Goal: Register for event/course

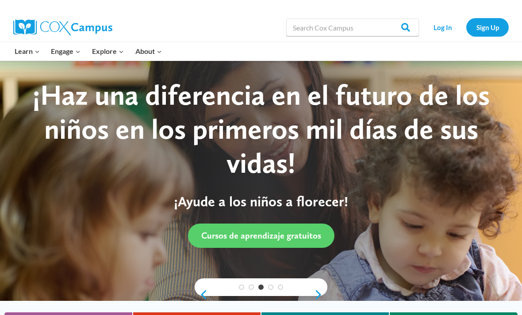
click at [436, 33] on link "Log In" at bounding box center [442, 27] width 38 height 18
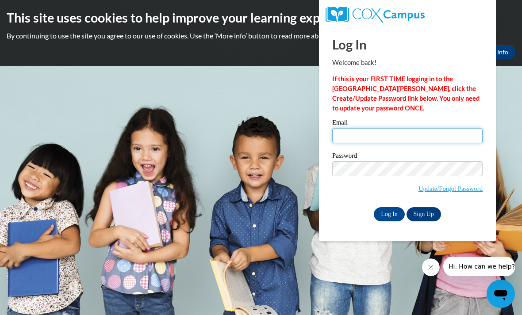
click at [363, 137] on input "Email" at bounding box center [407, 135] width 150 height 15
type input "johnsonadriana854@gmail.com"
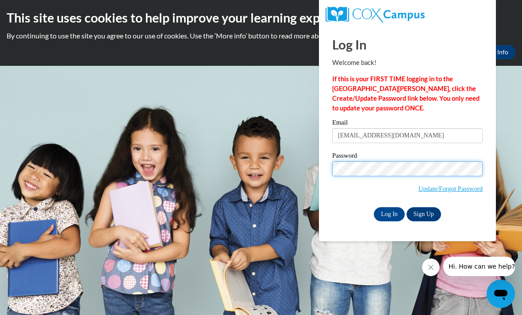
click at [389, 214] on input "Log In" at bounding box center [389, 215] width 31 height 14
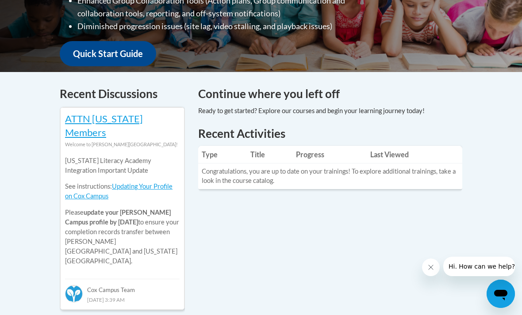
scroll to position [314, 0]
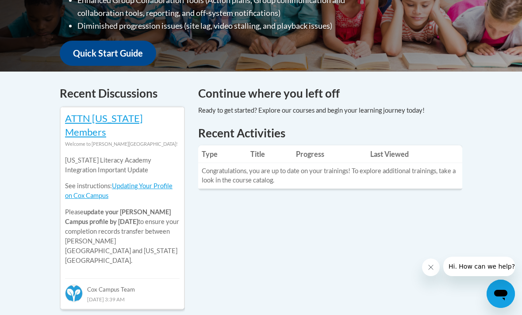
click at [130, 43] on link "Quick Start Guide" at bounding box center [108, 53] width 96 height 25
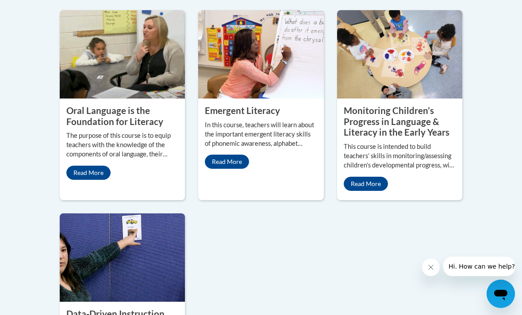
scroll to position [901, 0]
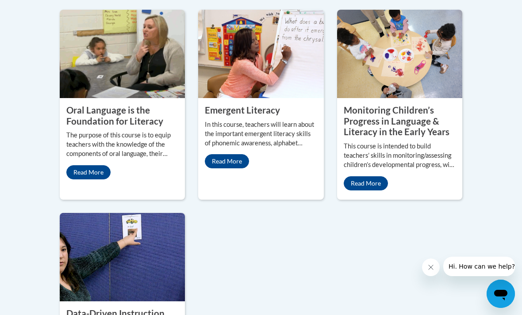
click at [263, 115] on property "Emergent Literacy" at bounding box center [242, 110] width 75 height 11
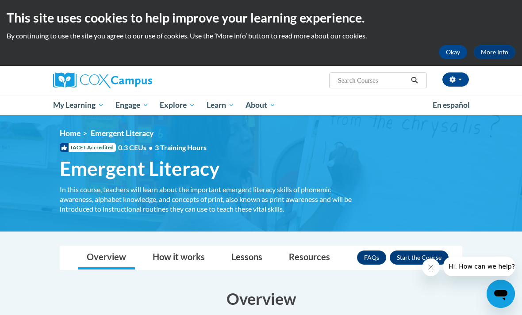
click at [410, 256] on button "Enroll" at bounding box center [419, 258] width 59 height 14
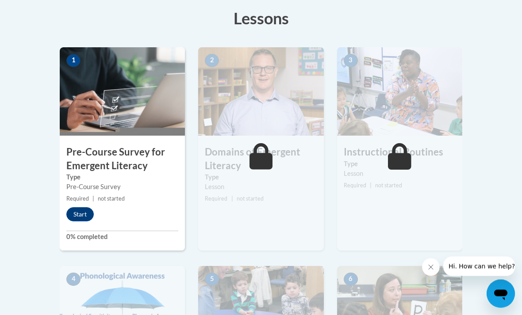
scroll to position [261, 0]
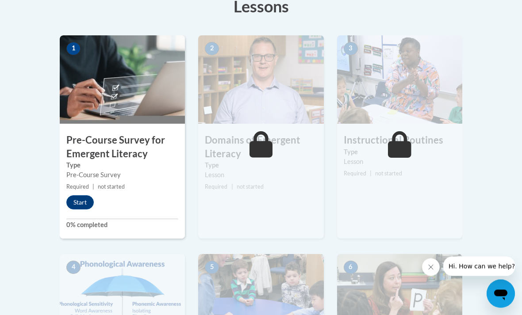
click at [77, 196] on button "Start" at bounding box center [79, 203] width 27 height 14
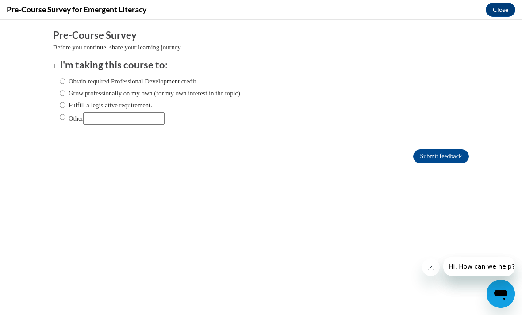
scroll to position [0, 0]
click at [62, 77] on input "Obtain required Professional Development credit." at bounding box center [63, 82] width 6 height 10
radio input "true"
click at [451, 160] on input "Submit feedback" at bounding box center [441, 157] width 56 height 14
click at [450, 161] on input "Submit feedback" at bounding box center [441, 157] width 56 height 14
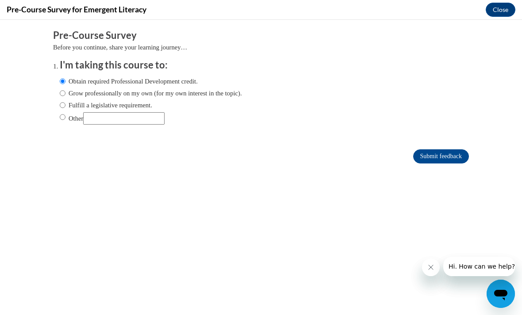
click at [433, 161] on input "Submit feedback" at bounding box center [441, 157] width 56 height 14
click at [438, 160] on input "Submit feedback" at bounding box center [441, 157] width 56 height 14
click at [498, 8] on button "Close" at bounding box center [501, 10] width 30 height 14
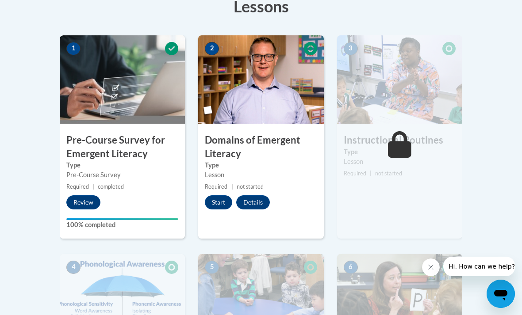
click at [222, 199] on button "Start" at bounding box center [218, 203] width 27 height 14
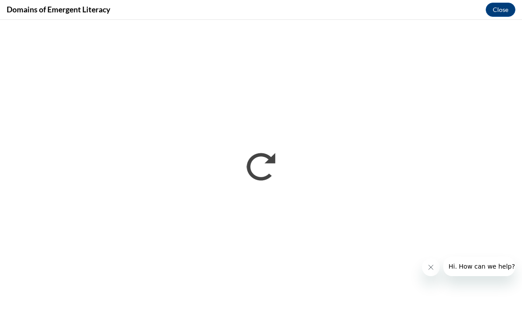
scroll to position [234, 0]
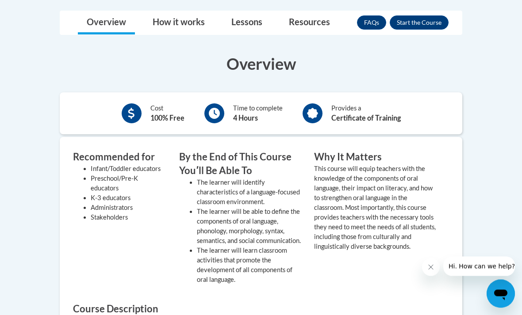
click at [417, 16] on button "Enroll" at bounding box center [419, 23] width 59 height 14
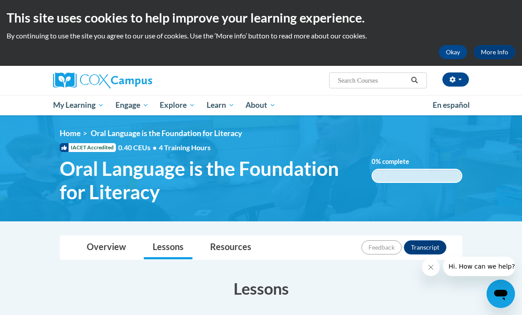
click at [359, 100] on ul "My Learning My Learning My Course Progress Certificates My Action Plans Group D…" at bounding box center [237, 105] width 380 height 20
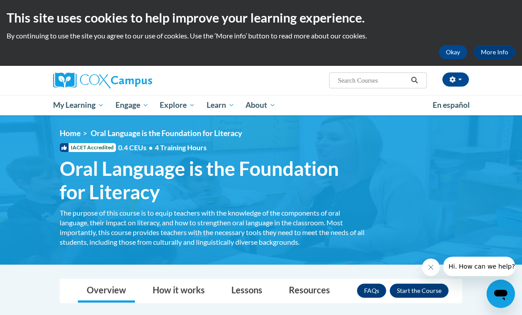
click at [0, 0] on span "Talk with Me Baby Integration Guide" at bounding box center [0, 0] width 0 height 0
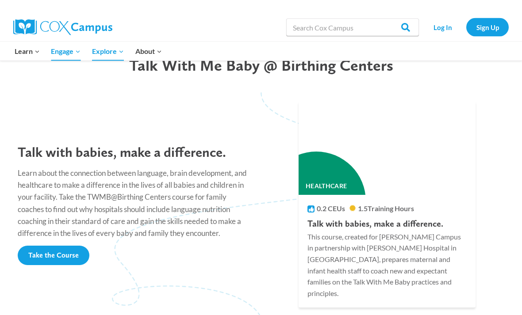
scroll to position [757, 0]
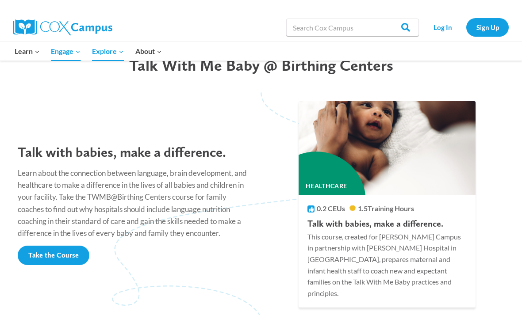
click at [0, 0] on link "Early Care and Learning" at bounding box center [0, 0] width 0 height 0
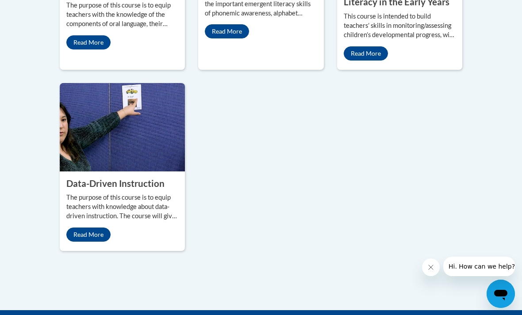
scroll to position [1034, 0]
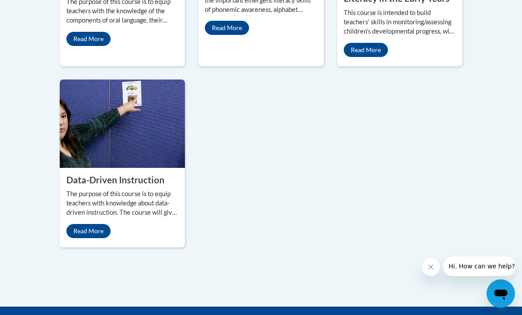
click at [363, 58] on link "Read More" at bounding box center [366, 50] width 44 height 14
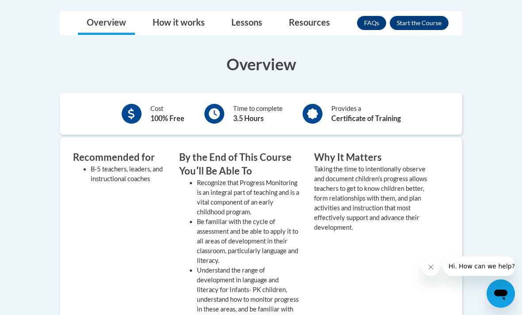
scroll to position [273, 0]
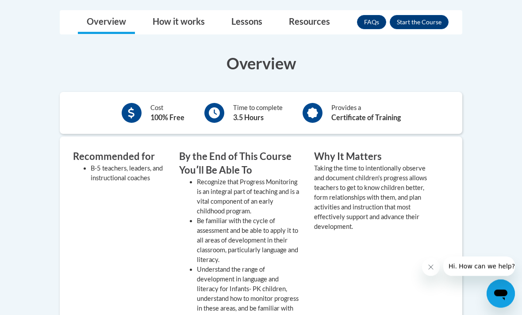
click at [420, 22] on button "Enroll" at bounding box center [419, 22] width 59 height 14
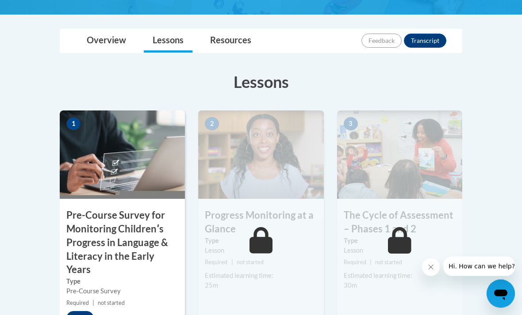
scroll to position [232, 0]
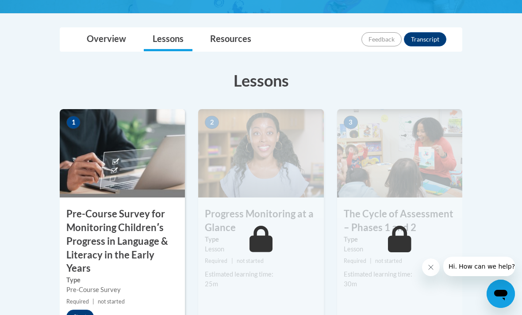
click at [78, 315] on button "Start" at bounding box center [79, 317] width 27 height 14
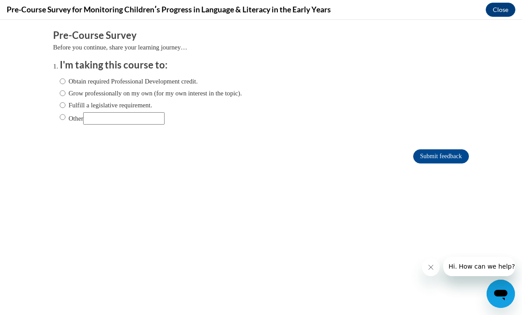
scroll to position [0, 0]
click at [59, 73] on ol "I'm taking this course to: Obtain required Professional Development credit. Gro…" at bounding box center [267, 98] width 429 height 80
click at [63, 79] on input "Obtain required Professional Development credit." at bounding box center [63, 82] width 6 height 10
radio input "true"
click at [428, 154] on input "Submit feedback" at bounding box center [441, 157] width 56 height 14
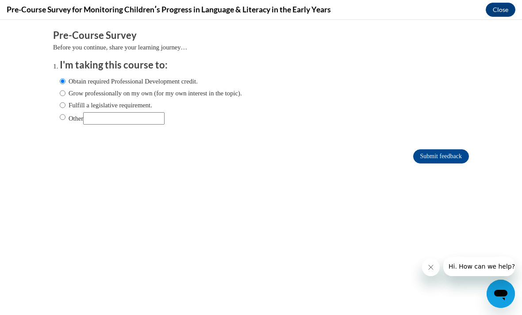
click at [438, 151] on input "Submit feedback" at bounding box center [441, 157] width 56 height 14
click at [442, 154] on input "Submit feedback" at bounding box center [441, 157] width 56 height 14
click at [505, 9] on button "Close" at bounding box center [501, 10] width 30 height 14
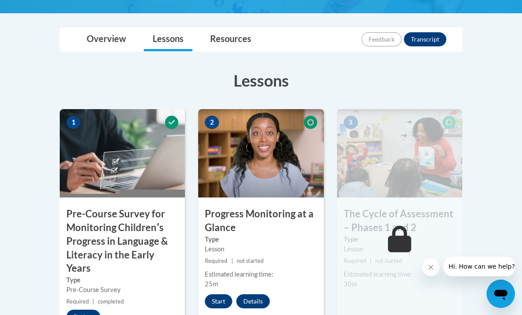
click at [218, 298] on button "Start" at bounding box center [218, 302] width 27 height 14
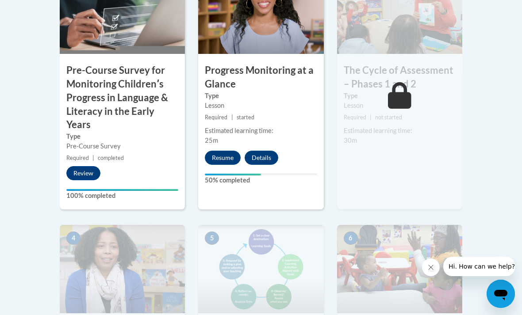
scroll to position [375, 0]
click at [223, 157] on button "Resume" at bounding box center [223, 158] width 36 height 14
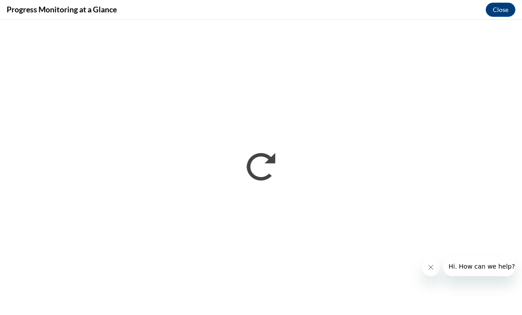
scroll to position [0, 0]
click at [424, 264] on button "Close message from company" at bounding box center [431, 268] width 18 height 18
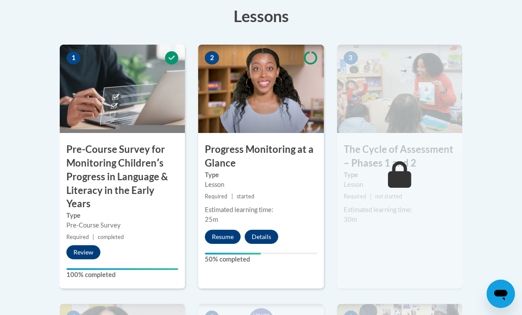
scroll to position [296, 0]
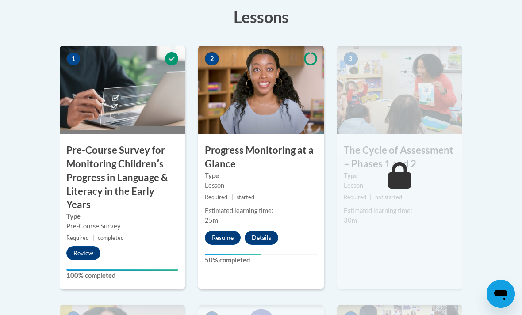
click at [226, 235] on button "Resume" at bounding box center [223, 238] width 36 height 14
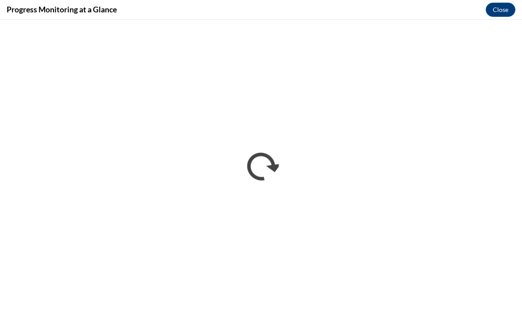
scroll to position [0, 0]
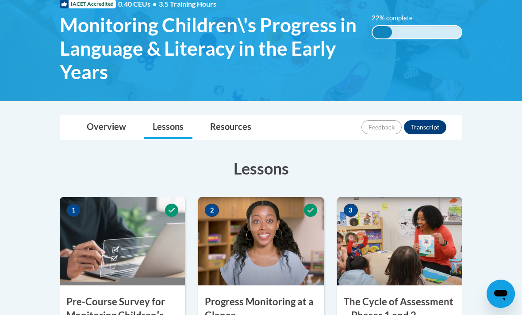
scroll to position [190, 0]
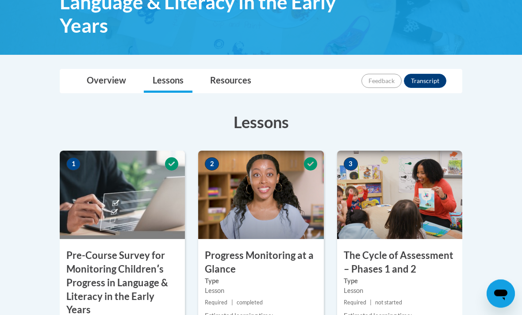
click at [432, 80] on button "Transcript" at bounding box center [425, 81] width 42 height 14
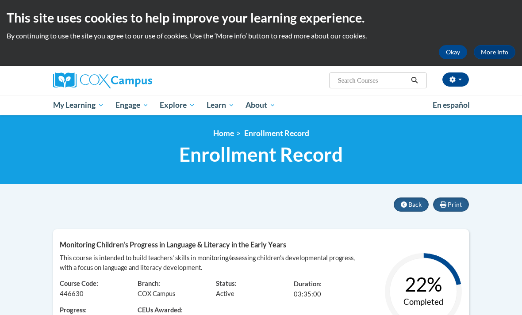
click at [409, 203] on span "Back" at bounding box center [414, 205] width 13 height 8
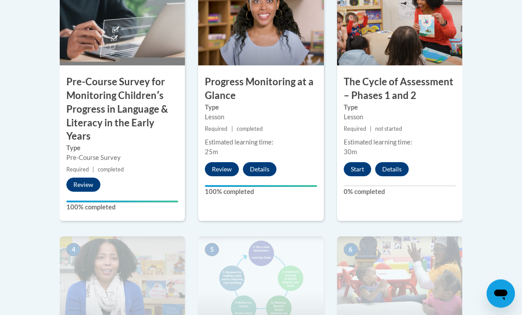
scroll to position [364, 0]
click at [354, 168] on button "Start" at bounding box center [357, 169] width 27 height 14
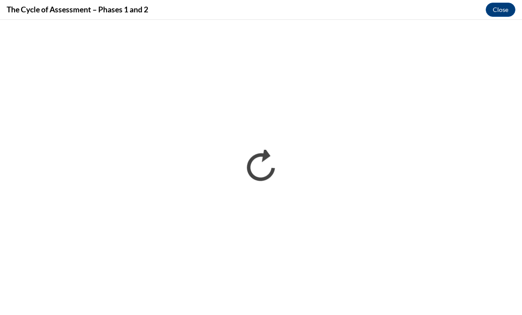
scroll to position [0, 0]
